Goal: Task Accomplishment & Management: Use online tool/utility

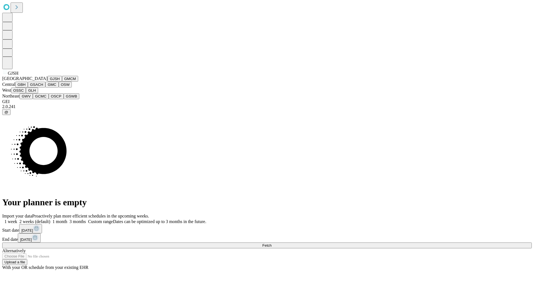
click at [48, 82] on button "GJSH" at bounding box center [55, 79] width 14 height 6
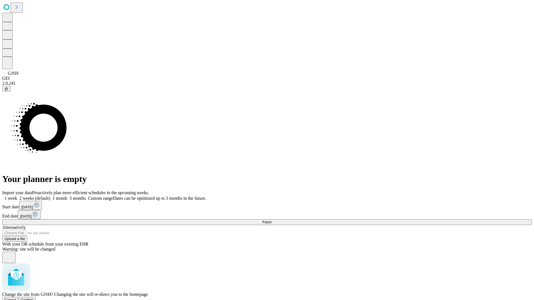
click at [34, 298] on span "Confirm" at bounding box center [27, 300] width 13 height 4
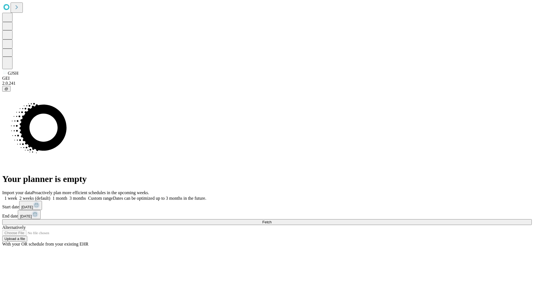
click at [50, 196] on label "2 weeks (default)" at bounding box center [33, 198] width 33 height 5
click at [271, 220] on span "Fetch" at bounding box center [266, 222] width 9 height 4
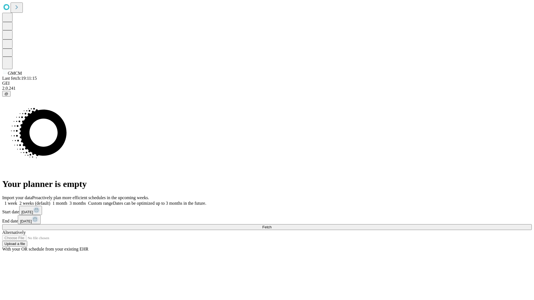
click at [50, 201] on label "2 weeks (default)" at bounding box center [33, 203] width 33 height 5
click at [271, 225] on span "Fetch" at bounding box center [266, 227] width 9 height 4
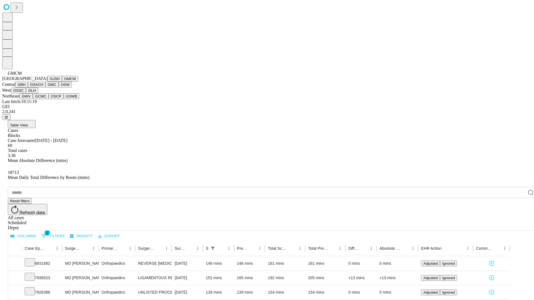
click at [28, 88] on button "GBH" at bounding box center [21, 85] width 13 height 6
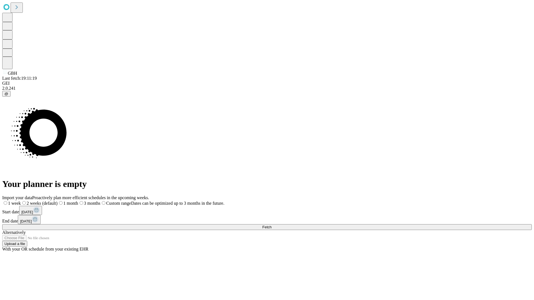
click at [58, 201] on label "2 weeks (default)" at bounding box center [39, 203] width 37 height 5
click at [271, 225] on span "Fetch" at bounding box center [266, 227] width 9 height 4
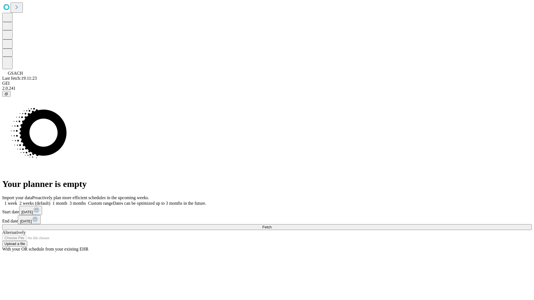
click at [271, 225] on span "Fetch" at bounding box center [266, 227] width 9 height 4
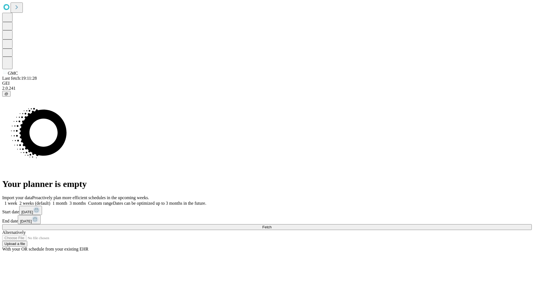
click at [50, 201] on label "2 weeks (default)" at bounding box center [33, 203] width 33 height 5
click at [271, 225] on span "Fetch" at bounding box center [266, 227] width 9 height 4
click at [50, 201] on label "2 weeks (default)" at bounding box center [33, 203] width 33 height 5
click at [271, 225] on span "Fetch" at bounding box center [266, 227] width 9 height 4
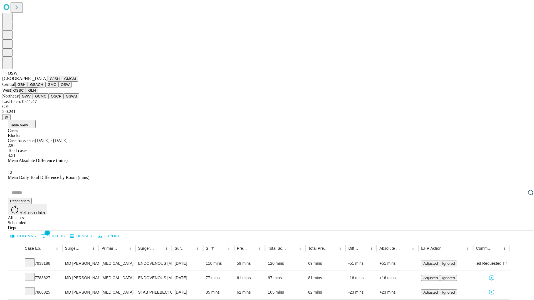
click at [26, 93] on button "OSSC" at bounding box center [18, 91] width 15 height 6
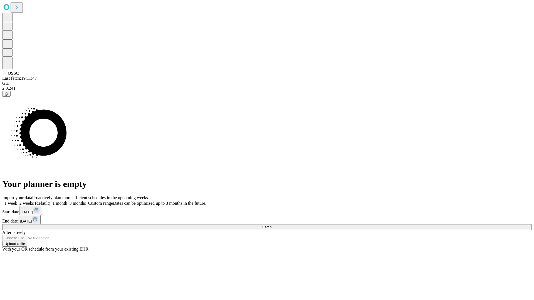
click at [50, 201] on label "2 weeks (default)" at bounding box center [33, 203] width 33 height 5
click at [271, 225] on span "Fetch" at bounding box center [266, 227] width 9 height 4
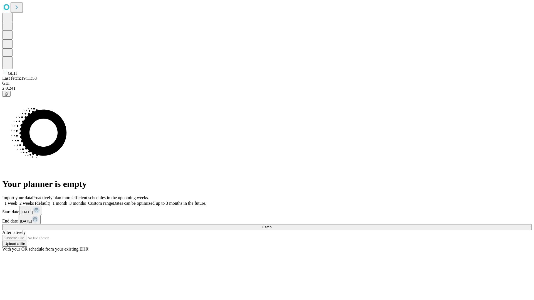
click at [50, 201] on label "2 weeks (default)" at bounding box center [33, 203] width 33 height 5
click at [271, 225] on span "Fetch" at bounding box center [266, 227] width 9 height 4
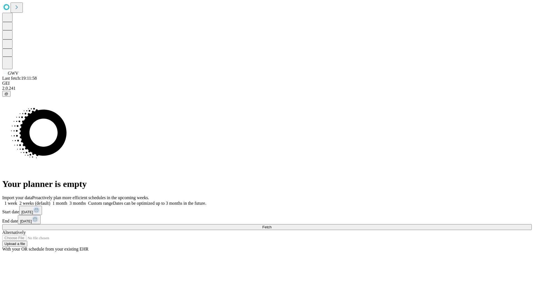
click at [271, 225] on span "Fetch" at bounding box center [266, 227] width 9 height 4
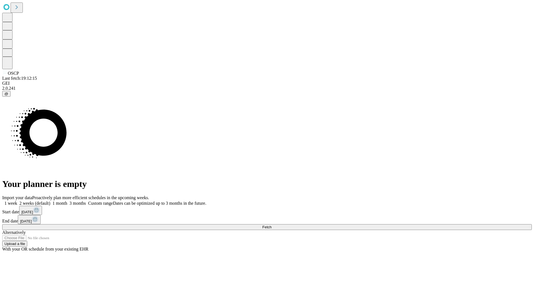
click at [271, 225] on span "Fetch" at bounding box center [266, 227] width 9 height 4
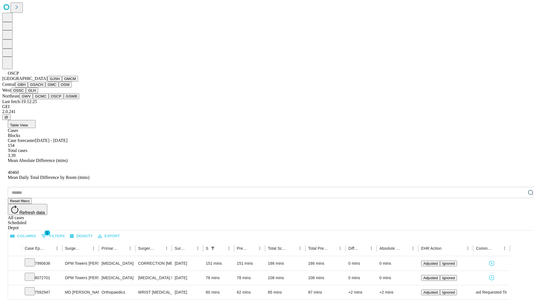
click at [64, 99] on button "GSWB" at bounding box center [72, 96] width 16 height 6
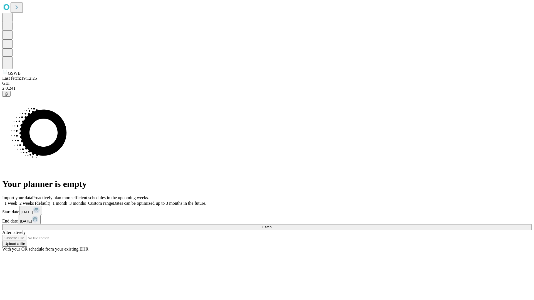
click at [50, 201] on label "2 weeks (default)" at bounding box center [33, 203] width 33 height 5
click at [271, 225] on span "Fetch" at bounding box center [266, 227] width 9 height 4
